Goal: Complete application form

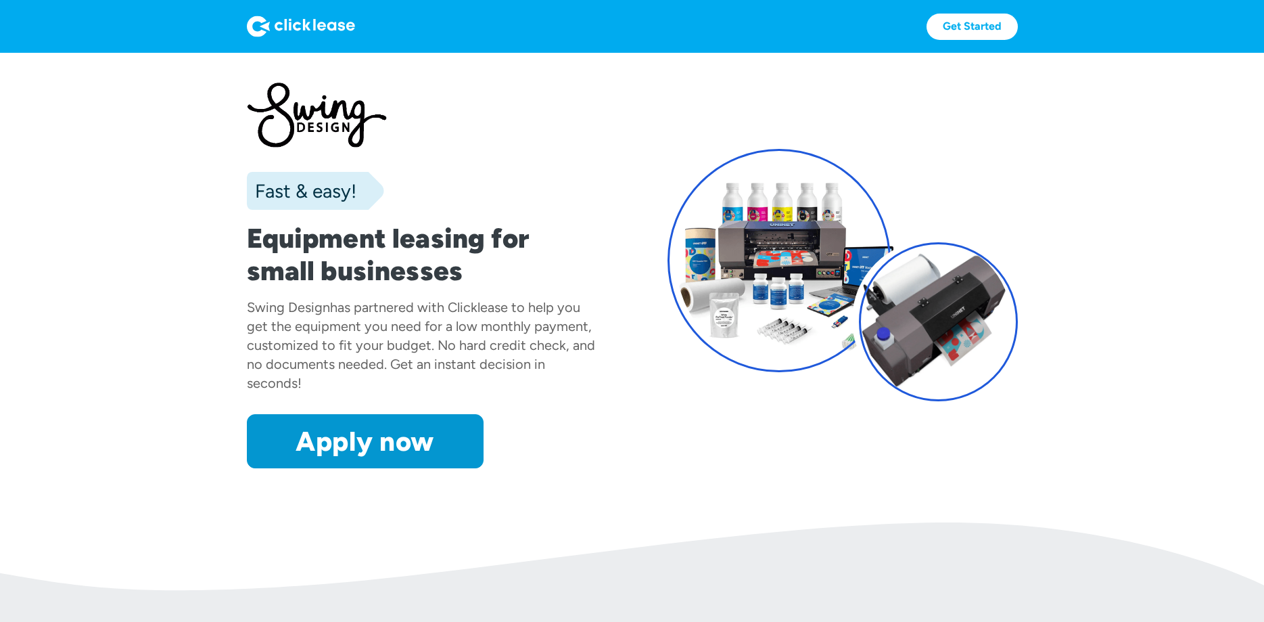
click at [333, 444] on link "Apply now" at bounding box center [365, 441] width 237 height 54
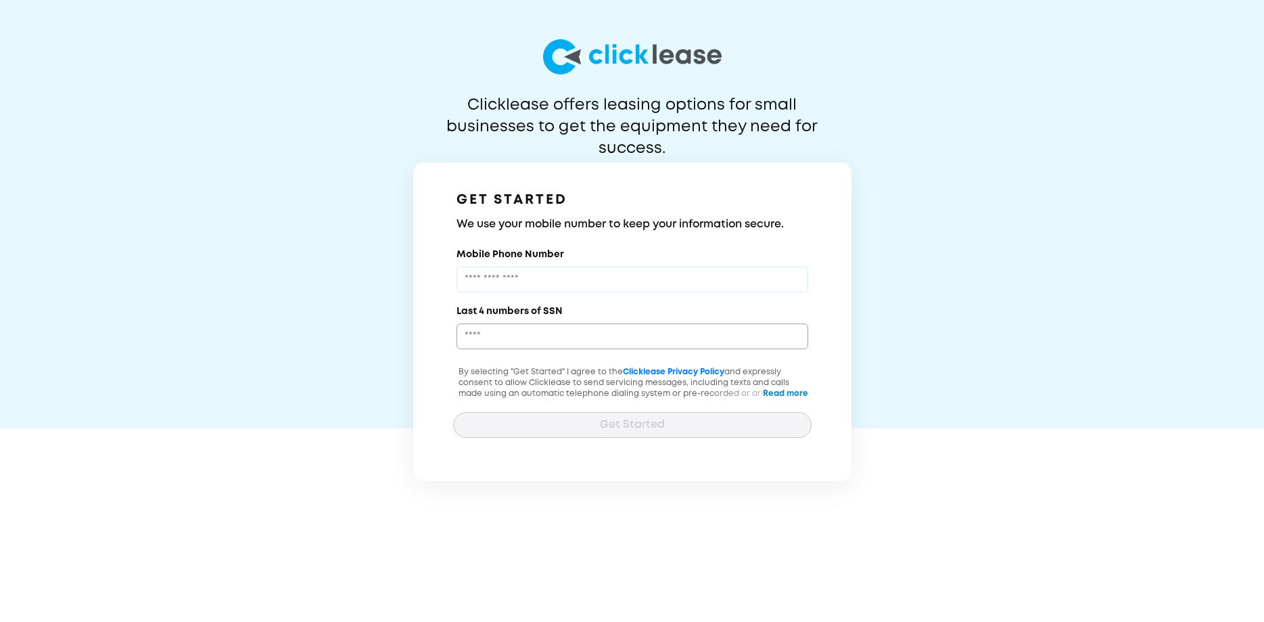
click at [481, 273] on input "Mobile Phone Number" at bounding box center [633, 280] width 352 height 26
